Goal: Transaction & Acquisition: Purchase product/service

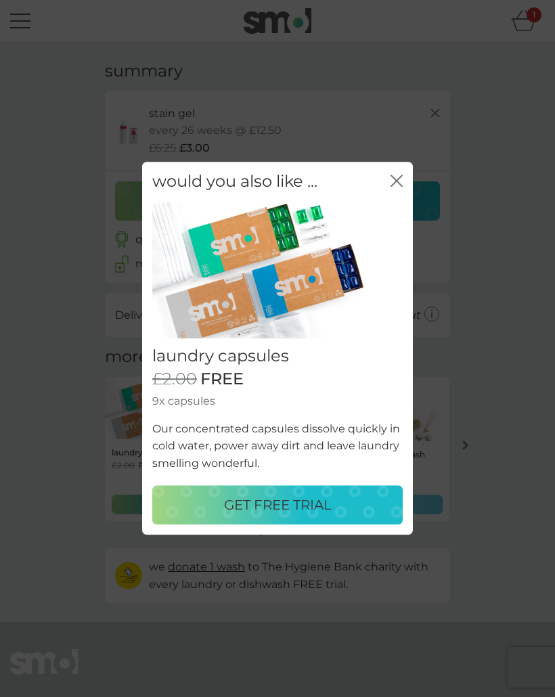
click at [344, 513] on div "GET FREE TRIAL" at bounding box center [277, 505] width 223 height 22
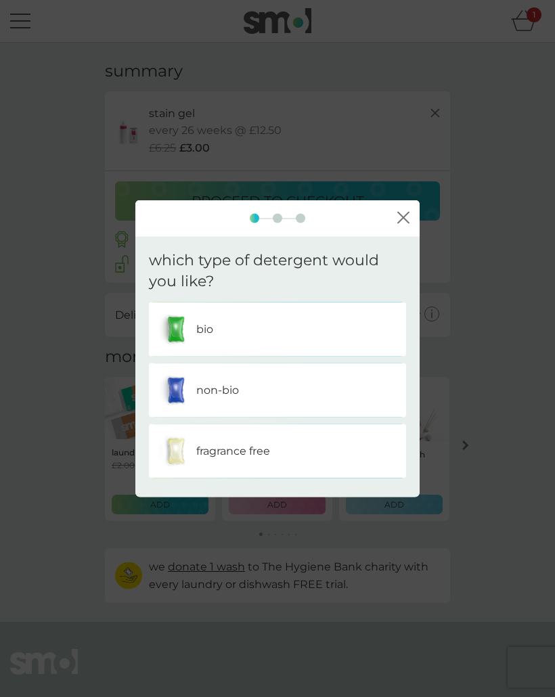
click at [317, 397] on div "non-bio" at bounding box center [277, 390] width 237 height 34
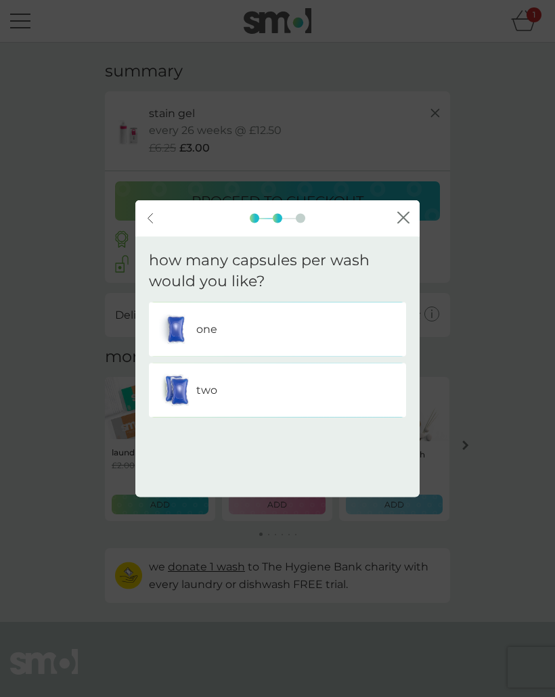
click at [354, 339] on div "one" at bounding box center [277, 329] width 237 height 34
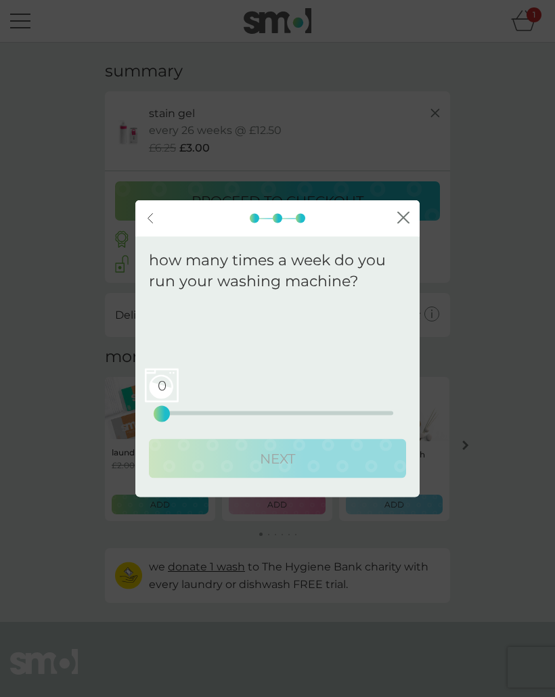
click at [407, 222] on icon "close" at bounding box center [403, 217] width 12 height 12
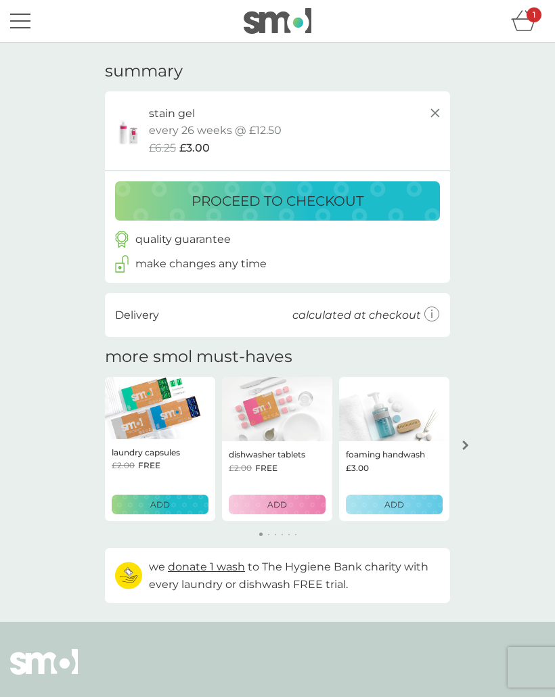
click at [419, 501] on div "ADD" at bounding box center [393, 504] width 79 height 13
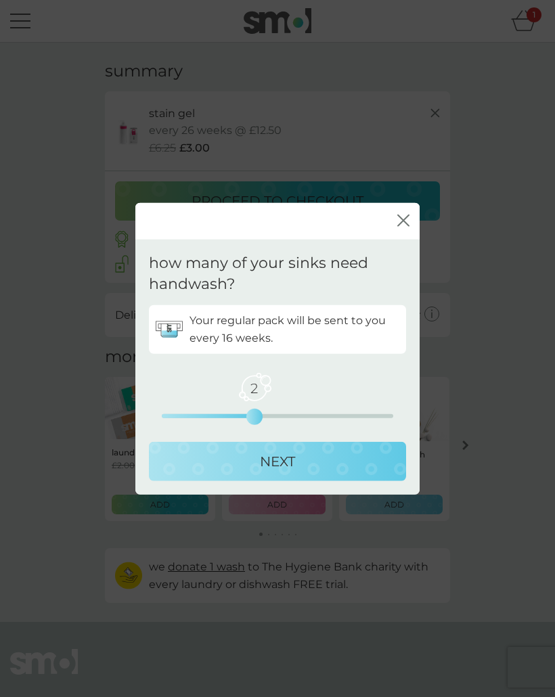
click at [262, 468] on p "NEXT" at bounding box center [277, 461] width 35 height 22
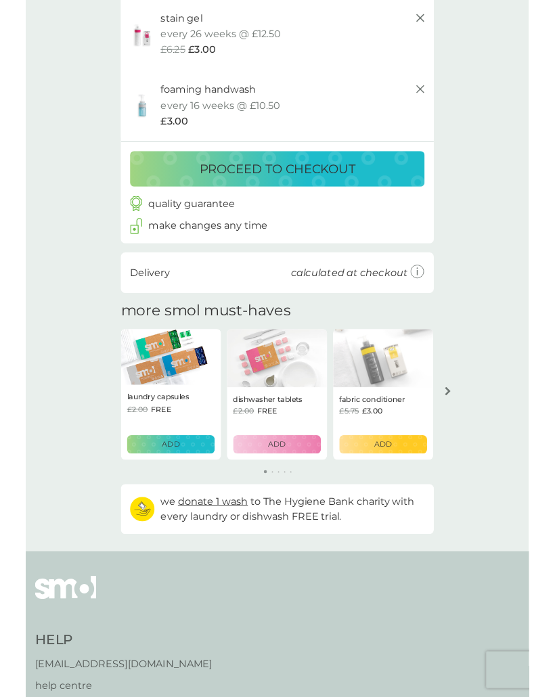
scroll to position [181, 0]
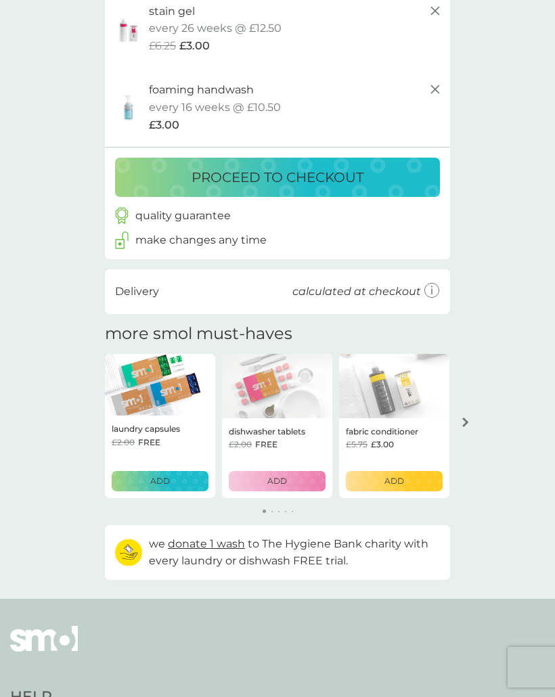
click at [463, 419] on icon "arrow right" at bounding box center [465, 421] width 7 height 9
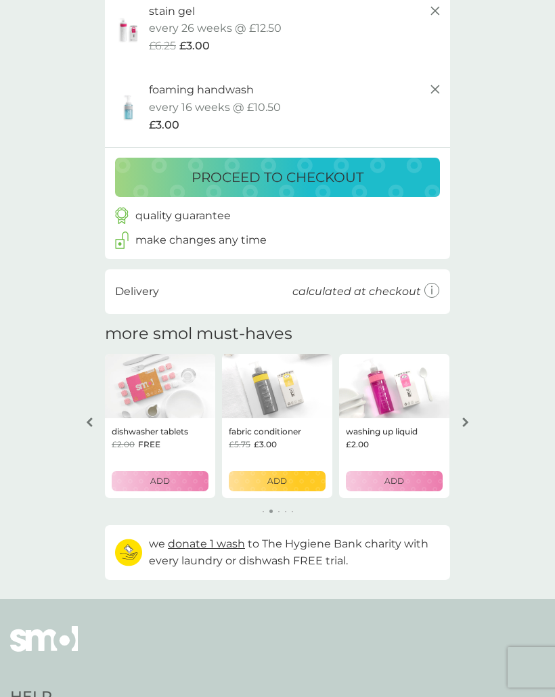
click at [423, 478] on div "ADD" at bounding box center [393, 480] width 79 height 13
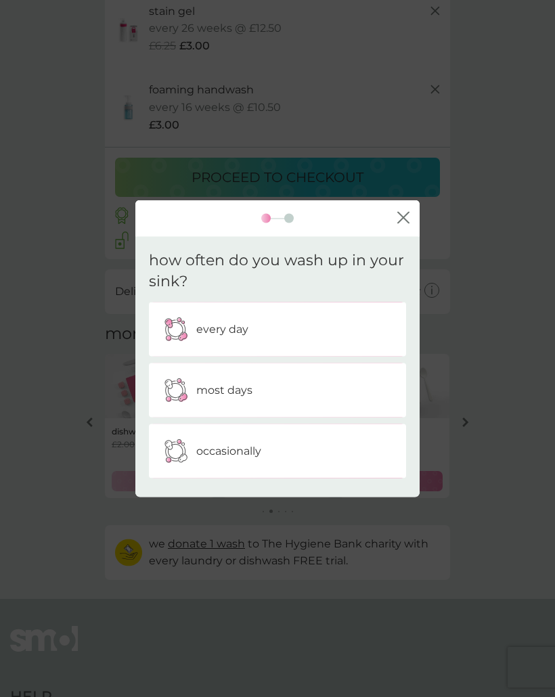
click at [365, 317] on div "every day" at bounding box center [277, 329] width 237 height 34
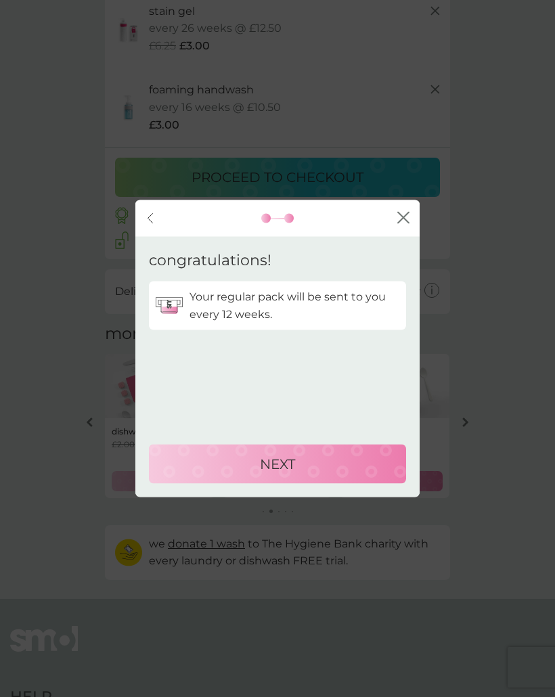
click at [377, 466] on div "NEXT" at bounding box center [277, 464] width 230 height 22
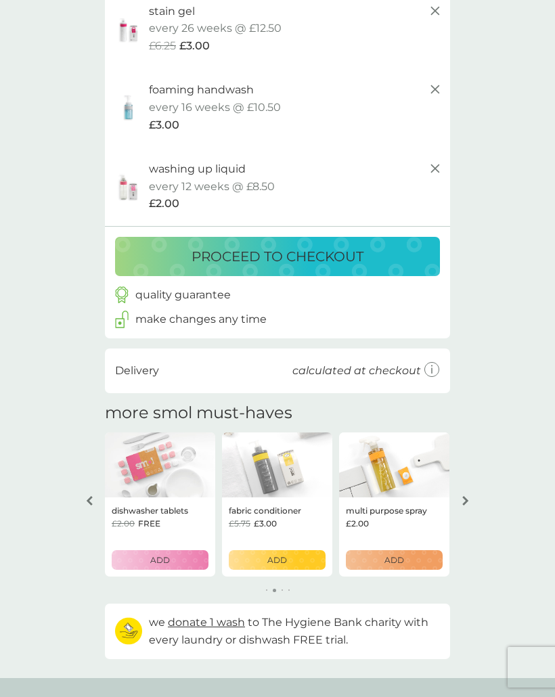
click at [465, 498] on icon "arrow right" at bounding box center [465, 500] width 7 height 9
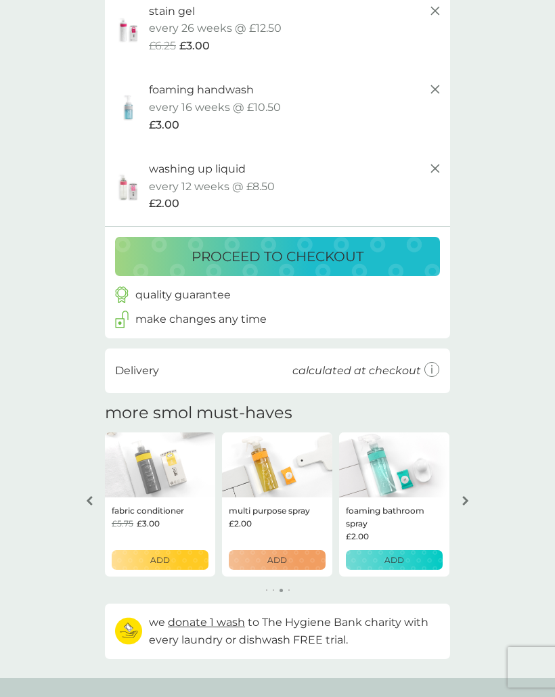
click at [466, 498] on icon "arrow right" at bounding box center [465, 500] width 7 height 9
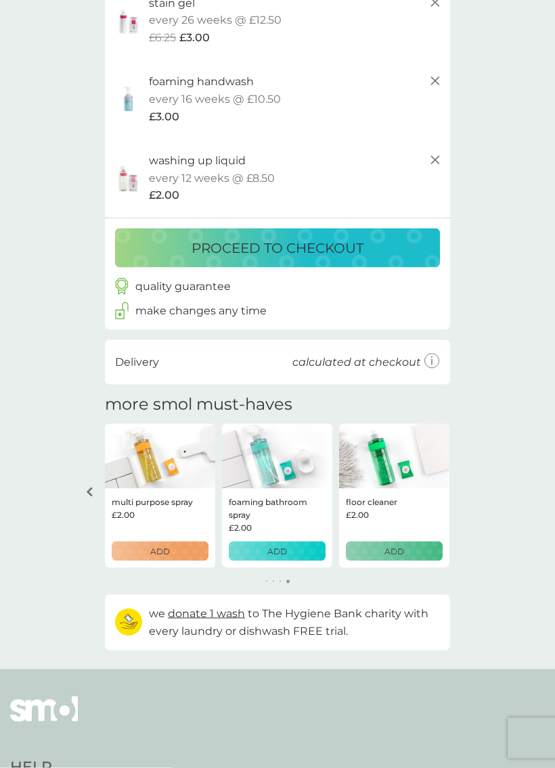
scroll to position [195, 0]
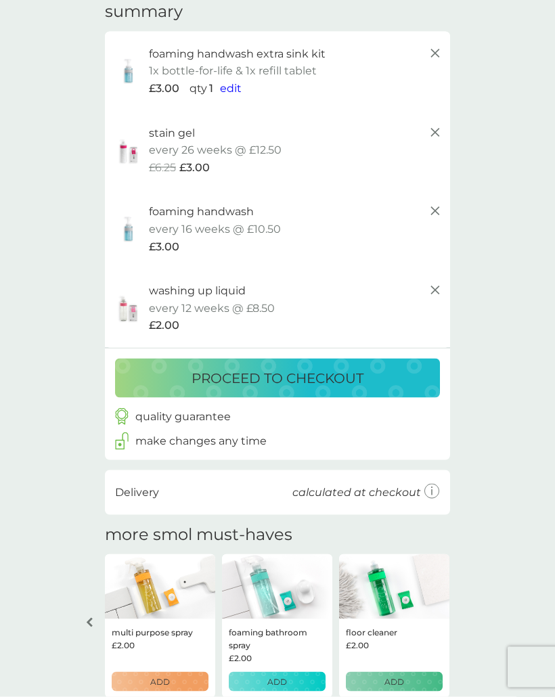
click at [407, 372] on div "proceed to checkout" at bounding box center [278, 378] width 298 height 22
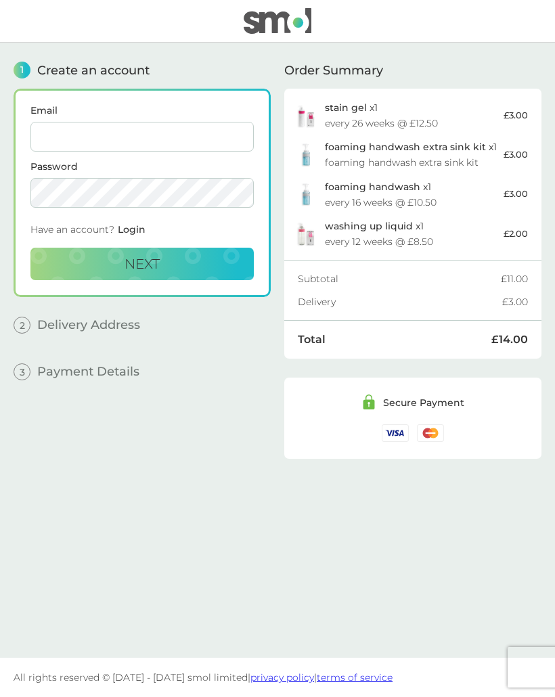
click at [229, 146] on input "Email" at bounding box center [141, 137] width 223 height 30
type input "[PERSON_NAME][EMAIL_ADDRESS][PERSON_NAME][DOMAIN_NAME]"
